Goal: Use online tool/utility: Utilize a website feature to perform a specific function

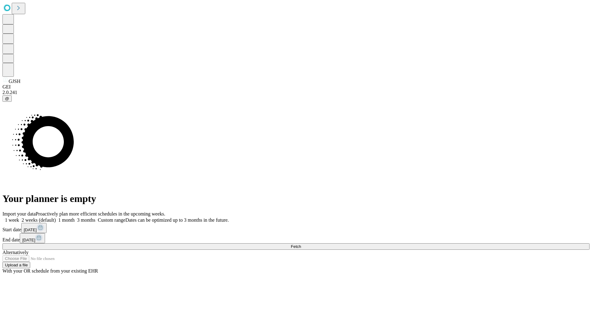
click at [301, 244] on span "Fetch" at bounding box center [296, 246] width 10 height 5
